Goal: Navigation & Orientation: Understand site structure

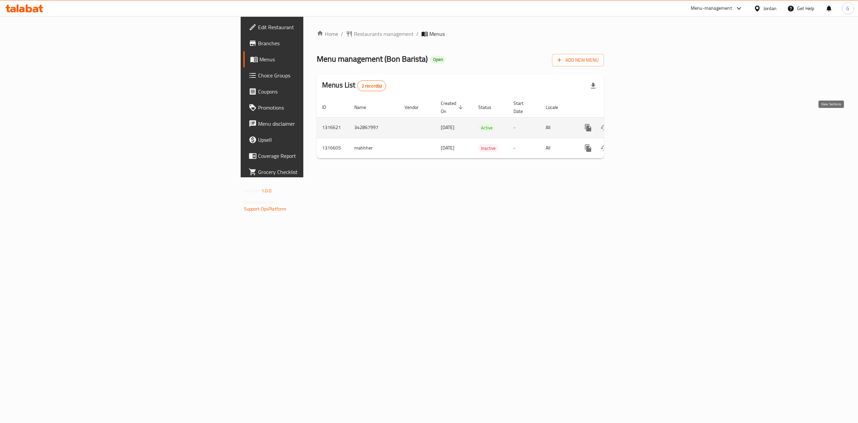
click at [640, 124] on icon "enhanced table" at bounding box center [636, 128] width 8 height 8
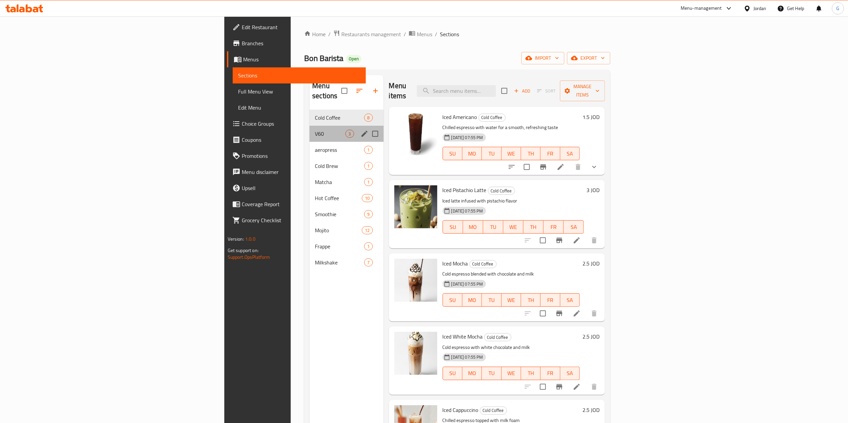
click at [309, 131] on div "V60 3" at bounding box center [346, 134] width 74 height 16
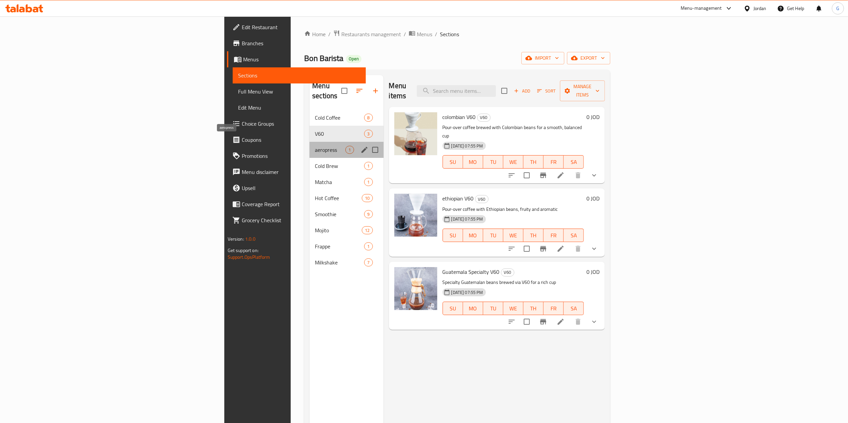
click at [315, 146] on span "aeropress" at bounding box center [330, 150] width 30 height 8
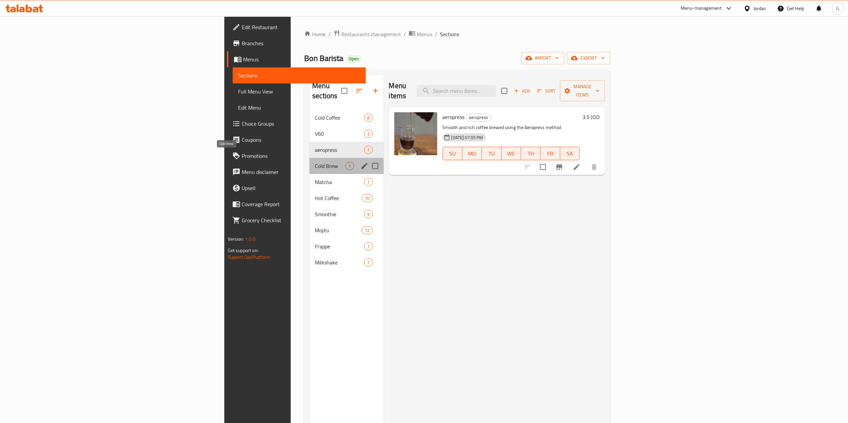
click at [315, 162] on span "Cold Brew" at bounding box center [330, 166] width 30 height 8
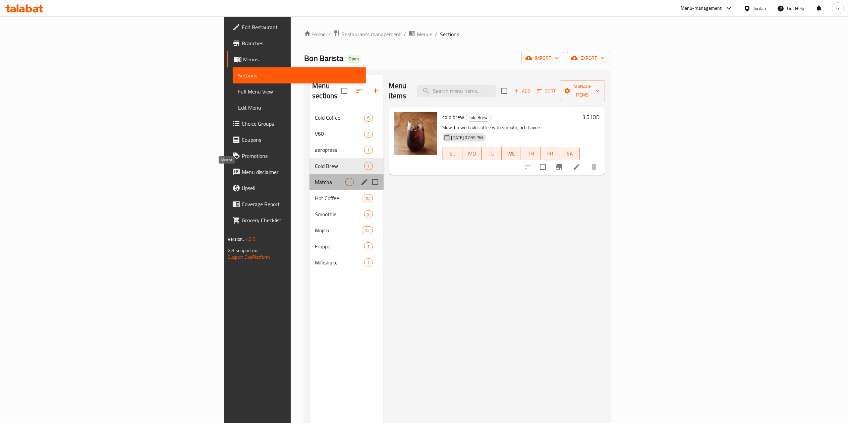
click at [315, 178] on span "Matcha" at bounding box center [330, 182] width 30 height 8
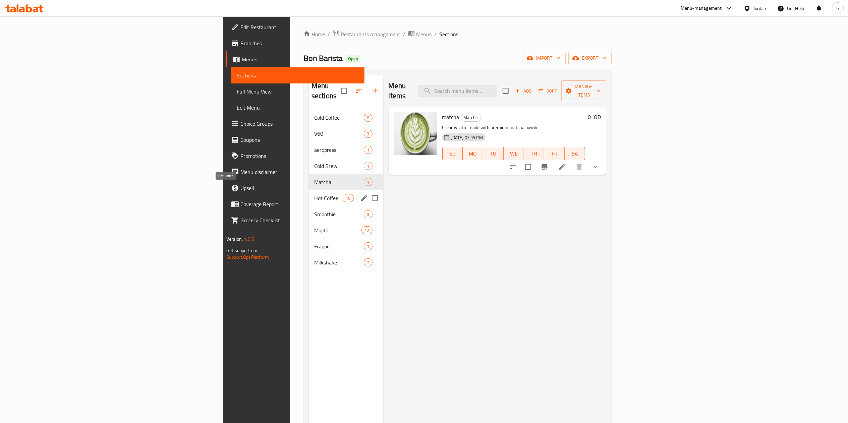
click at [314, 194] on span "Hot Coffee" at bounding box center [328, 198] width 28 height 8
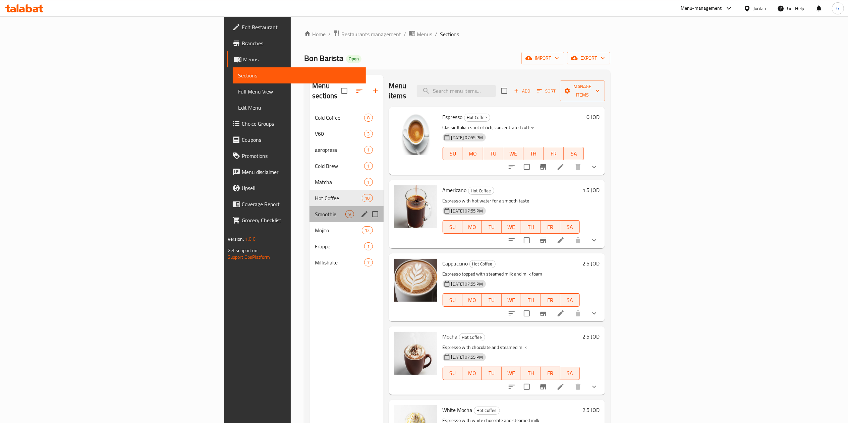
click at [309, 210] on div "Smoothie 9" at bounding box center [346, 214] width 74 height 16
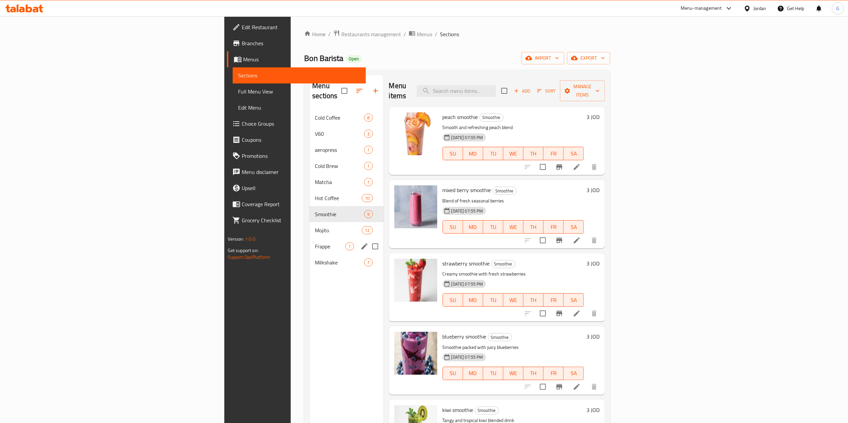
click at [309, 238] on div "Frappe 1" at bounding box center [346, 246] width 74 height 16
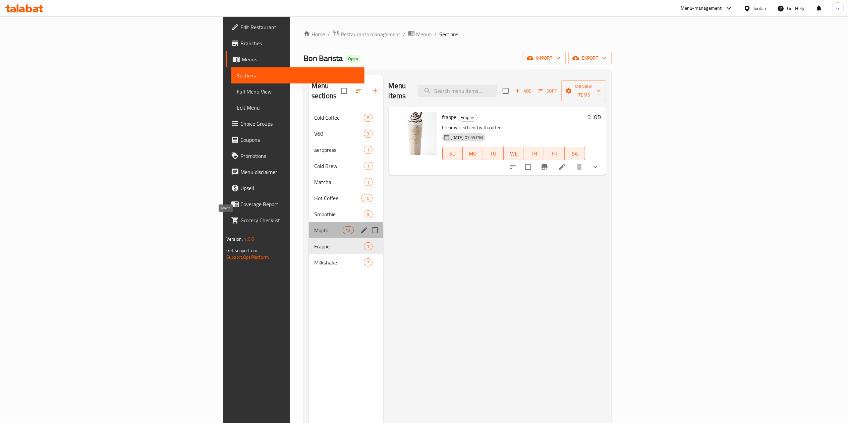
click at [314, 226] on span "Mojito" at bounding box center [328, 230] width 28 height 8
